Goal: Information Seeking & Learning: Learn about a topic

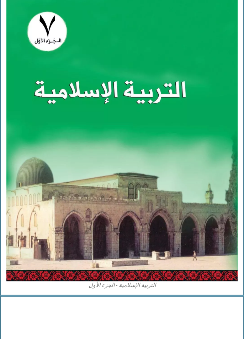
scroll to position [445, 0]
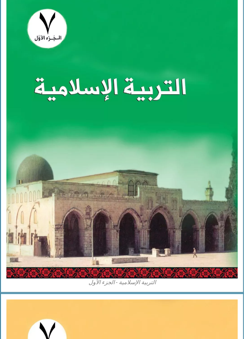
click at [110, 191] on img at bounding box center [121, 134] width 231 height 289
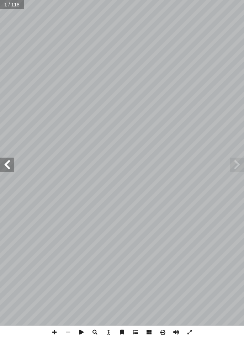
click at [6, 165] on span at bounding box center [7, 164] width 14 height 14
click at [237, 167] on span at bounding box center [237, 164] width 14 height 14
click at [238, 171] on span at bounding box center [237, 164] width 14 height 14
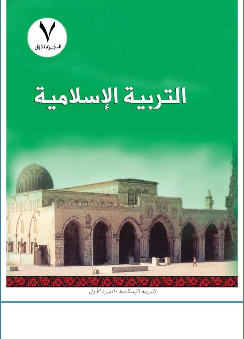
scroll to position [434, -1]
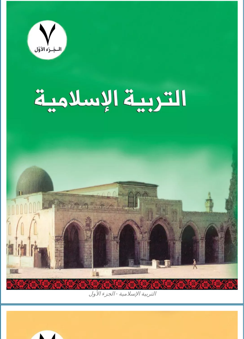
click at [201, 228] on img at bounding box center [121, 145] width 231 height 289
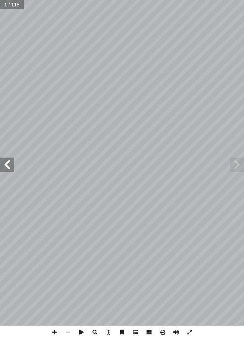
click at [10, 161] on span at bounding box center [7, 164] width 14 height 14
click at [13, 165] on span at bounding box center [7, 164] width 14 height 14
click at [11, 163] on span at bounding box center [7, 164] width 14 height 14
click at [14, 161] on span at bounding box center [7, 164] width 14 height 14
click at [10, 163] on span at bounding box center [7, 164] width 14 height 14
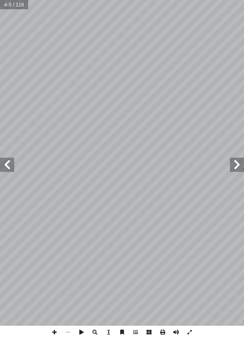
click at [6, 159] on span at bounding box center [7, 164] width 14 height 14
click at [8, 158] on span at bounding box center [7, 164] width 14 height 14
click at [9, 167] on span at bounding box center [7, 164] width 14 height 14
